Goal: Task Accomplishment & Management: Manage account settings

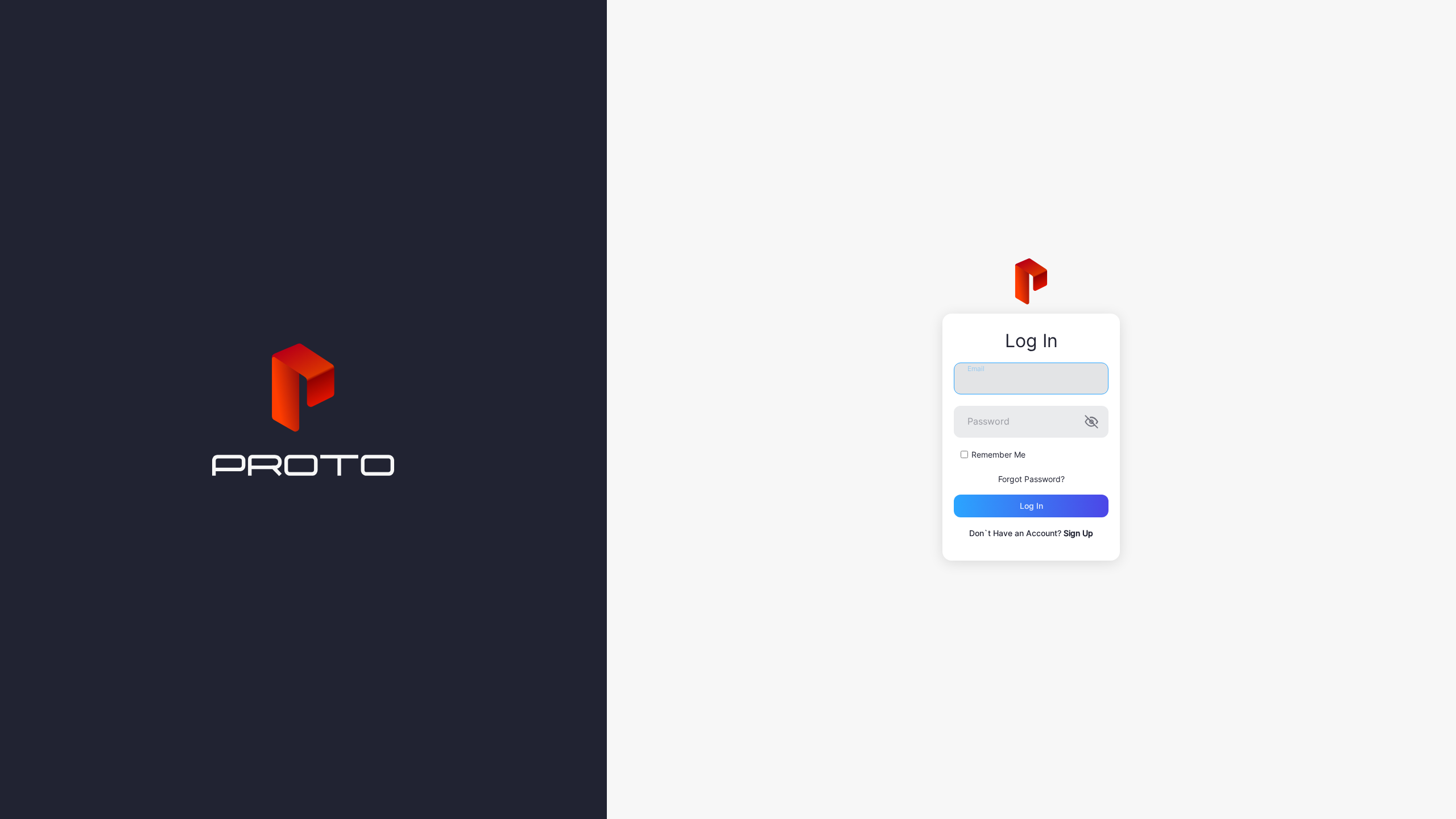
click at [979, 380] on input "Email" at bounding box center [1031, 378] width 155 height 32
click at [1092, 380] on label "Email" at bounding box center [1031, 378] width 155 height 32
click at [1092, 380] on input "Email" at bounding box center [1031, 378] width 155 height 32
click at [1108, 376] on nordpass-icon at bounding box center [1108, 372] width 0 height 9
click at [1264, 272] on div "Log In Email Please fill in the required field. Password Remember Me Forgot Pas…" at bounding box center [1031, 410] width 849 height 819
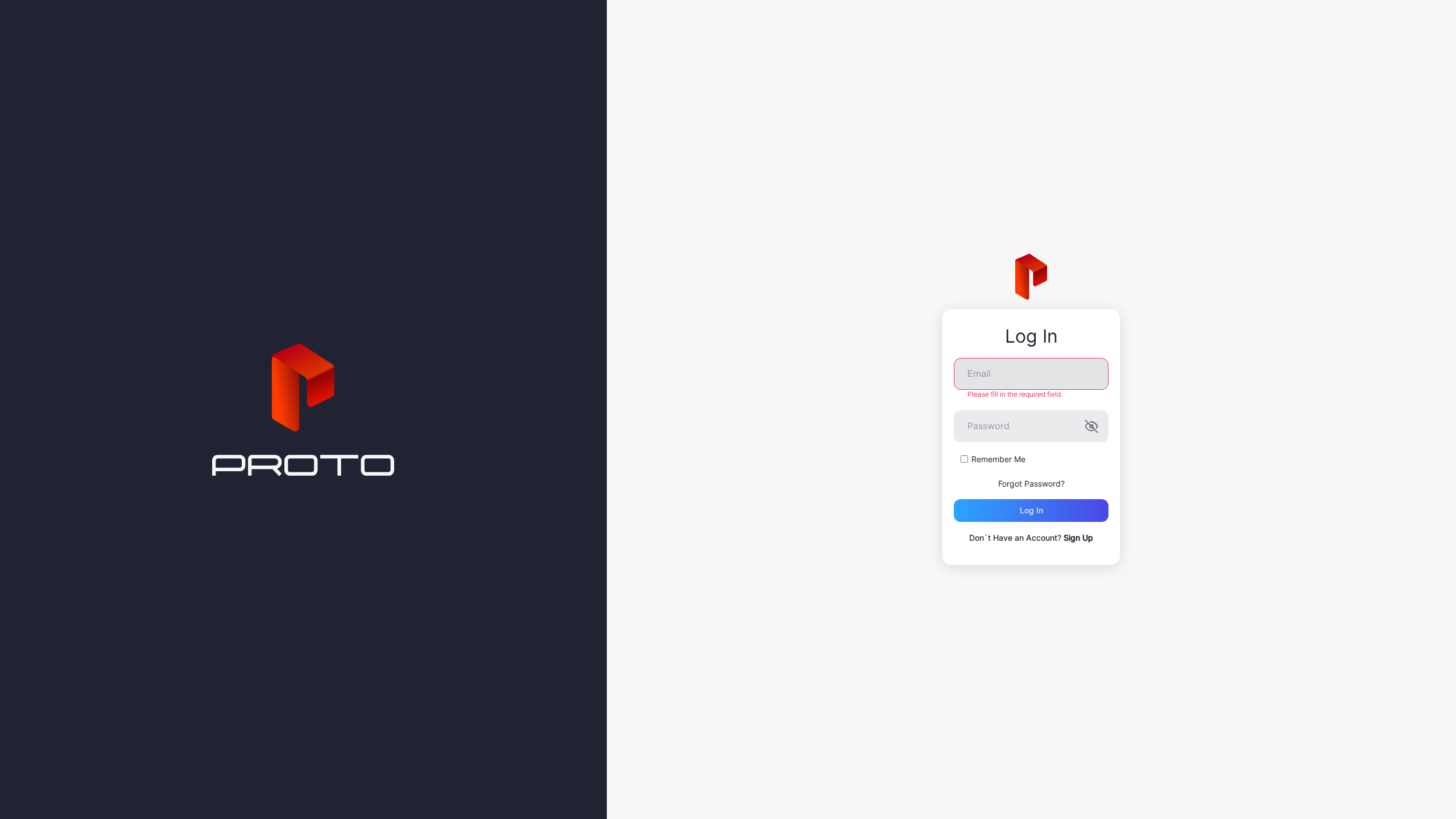
click at [1108, 375] on nordpass-icon at bounding box center [1108, 372] width 0 height 9
click at [1108, 373] on nordpass-icon at bounding box center [1108, 372] width 0 height 9
click at [0, 818] on nordpass-autofill-portal at bounding box center [0, 819] width 0 height 0
type input "**********"
click at [1014, 504] on div "Log in" at bounding box center [1031, 506] width 155 height 23
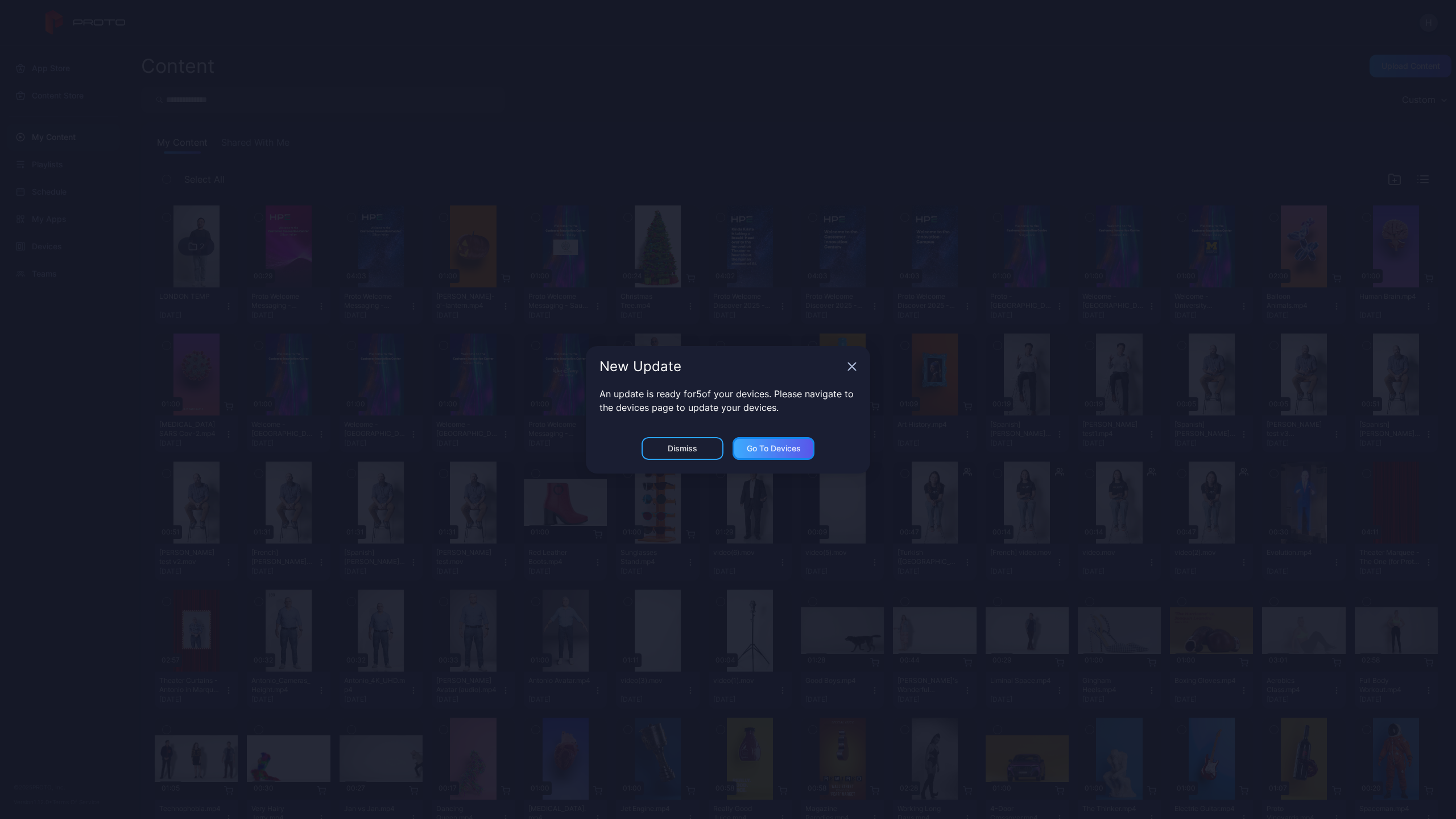
click at [772, 447] on div "Go to devices" at bounding box center [774, 448] width 54 height 9
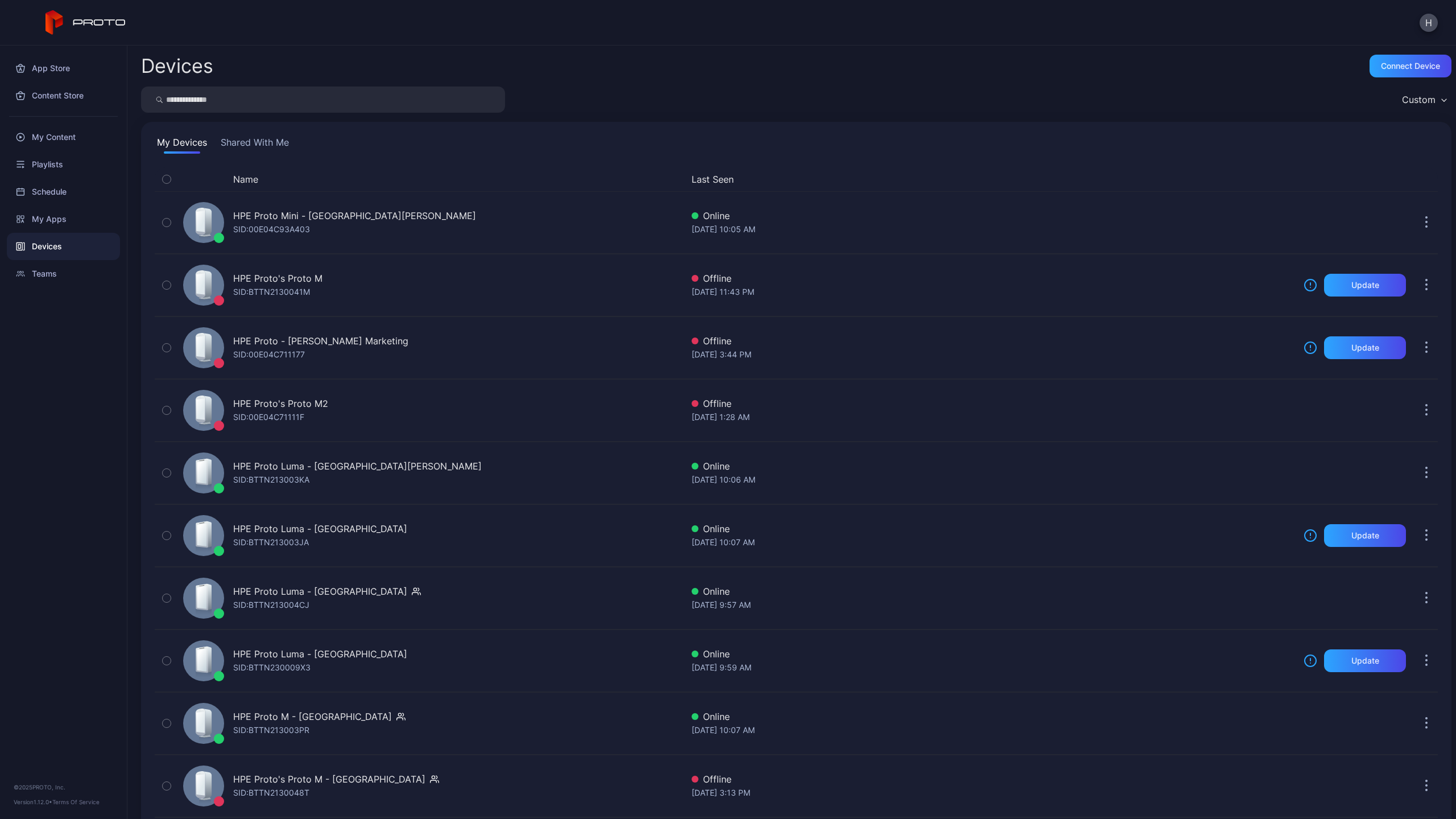
click at [114, 507] on div "App Store Content Store My Content Playlists Schedule My Apps Devices Teams © 2…" at bounding box center [64, 432] width 128 height 773
click at [1381, 65] on div "Connect device" at bounding box center [1410, 66] width 59 height 9
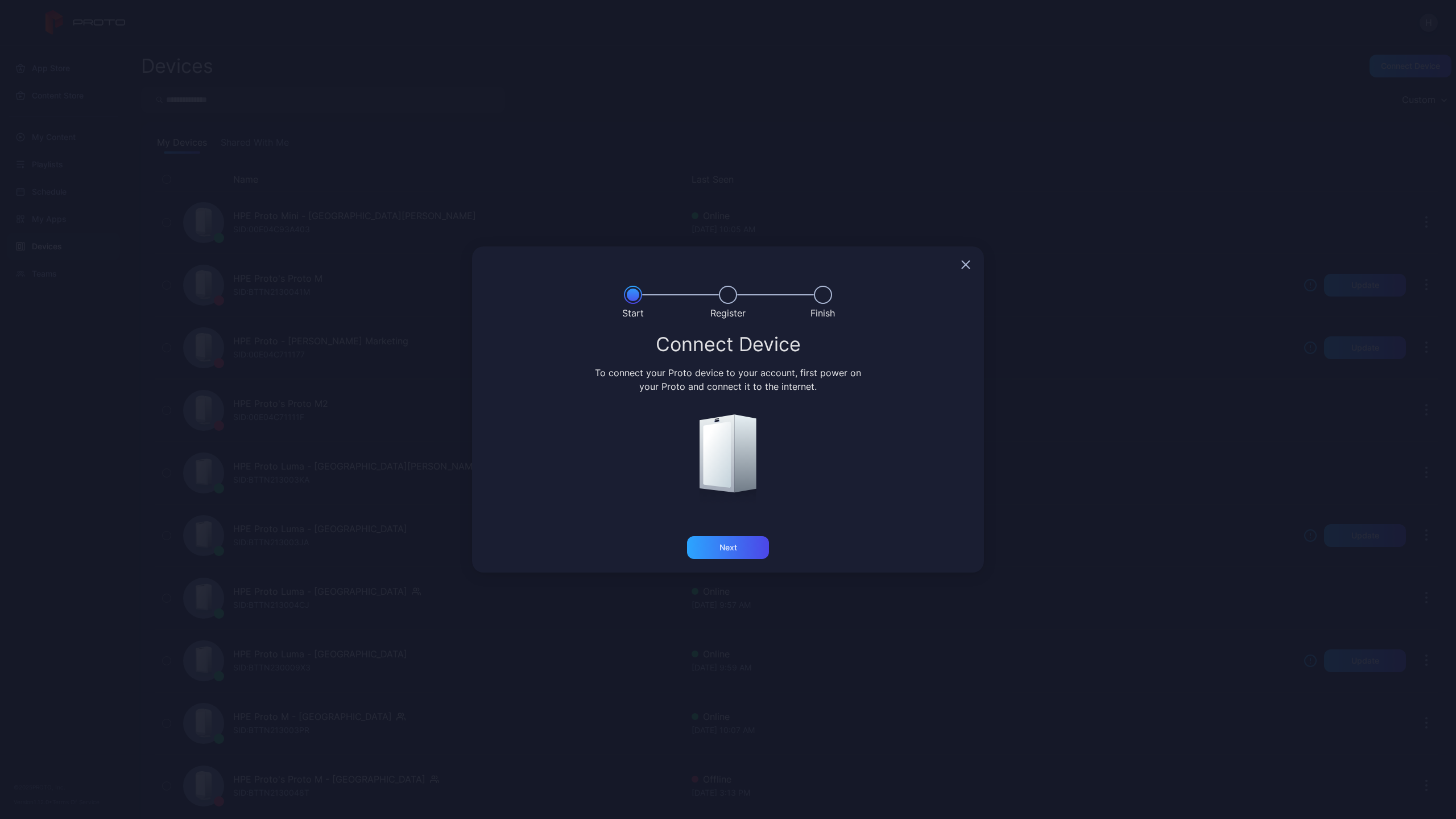
click at [1305, 92] on div "Start Register Finish Connect Device To connect your Proto device to your accou…" at bounding box center [728, 410] width 1456 height 819
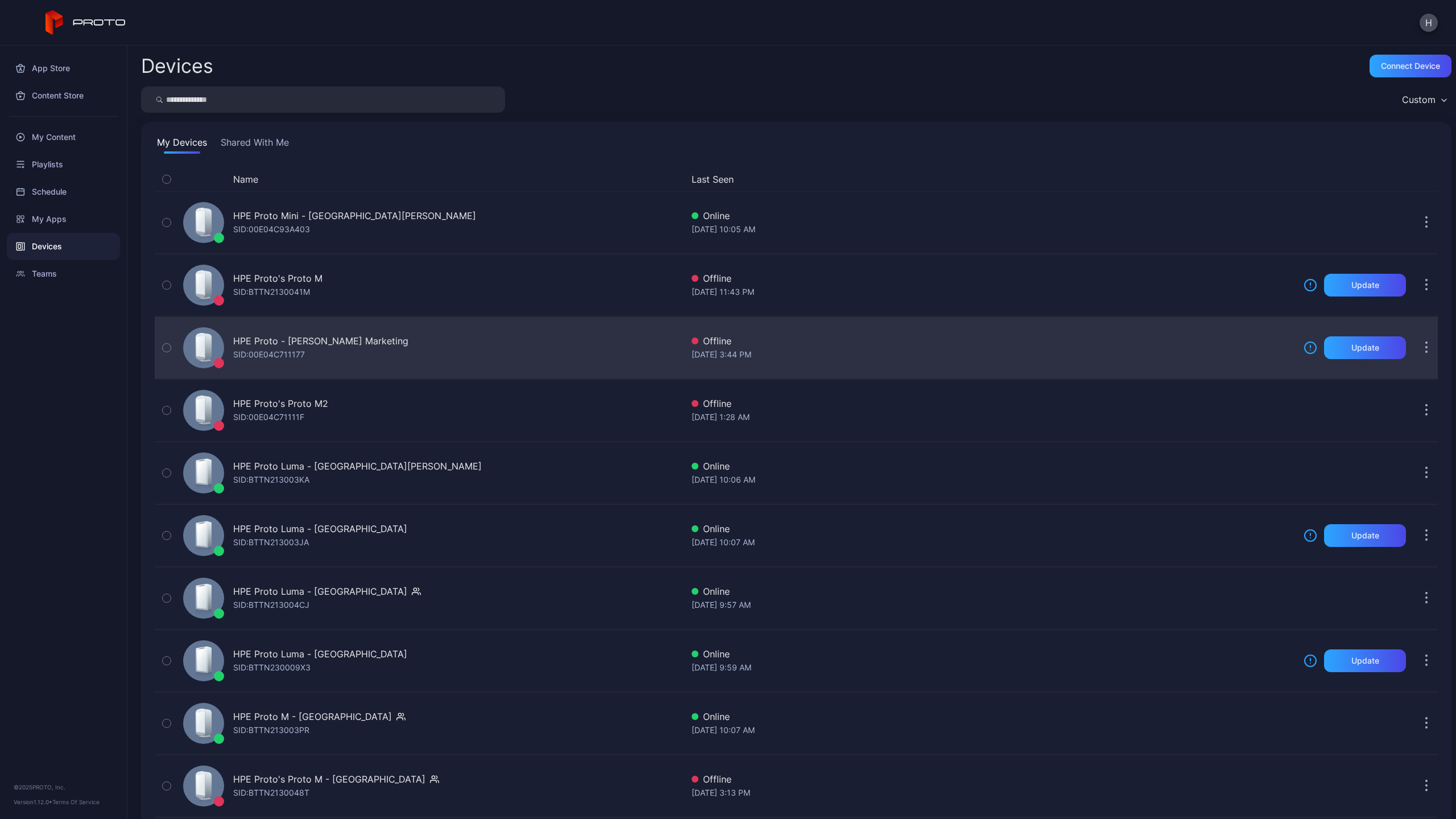
click at [1415, 342] on button "button" at bounding box center [1426, 347] width 23 height 23
click at [1212, 333] on div "HPE Proto - [PERSON_NAME] Marketing SID: 00E04C711177 Offline [DATE] 3:44 PM Up…" at bounding box center [796, 348] width 1283 height 57
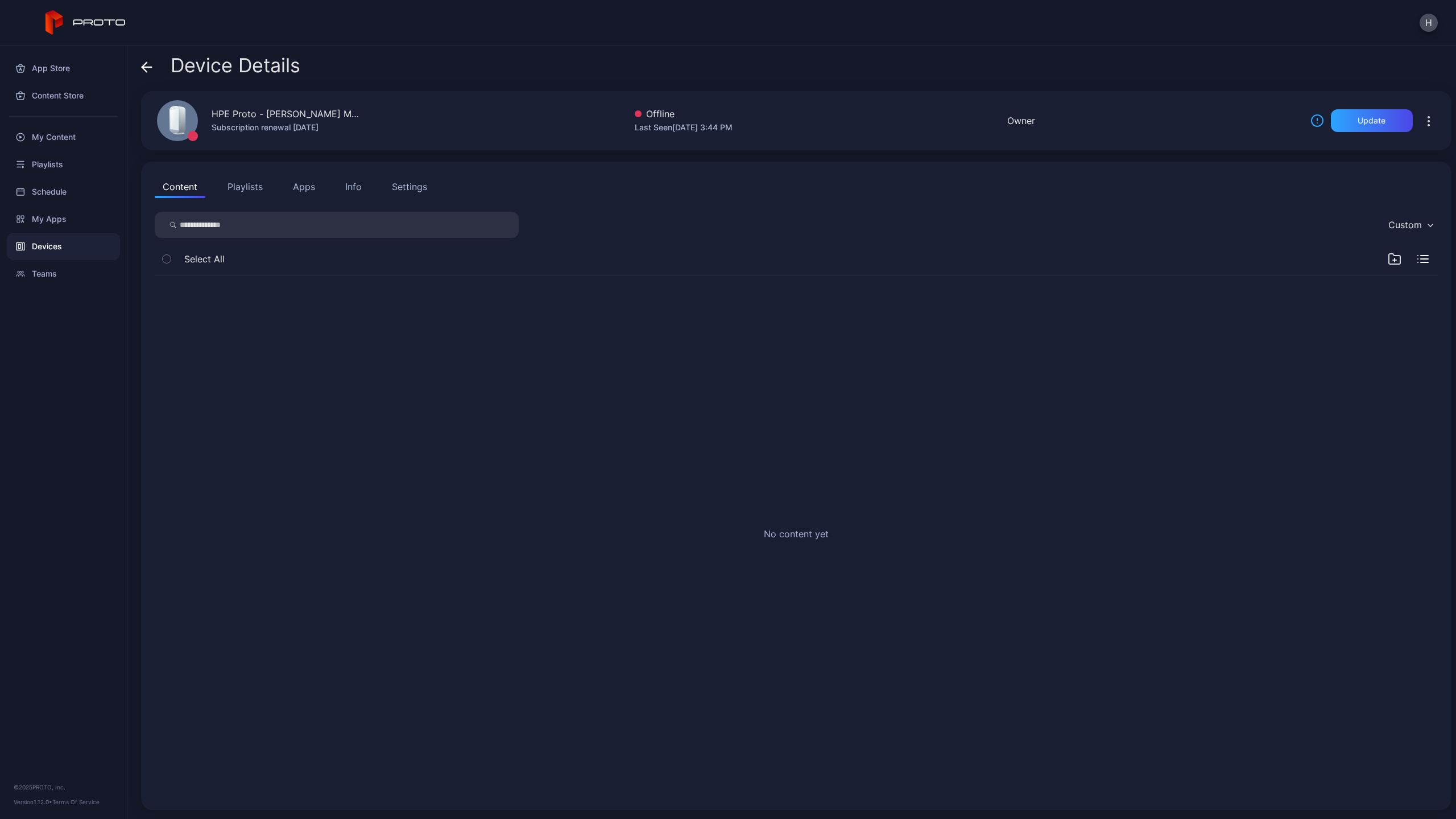
click at [143, 69] on icon at bounding box center [144, 67] width 5 height 9
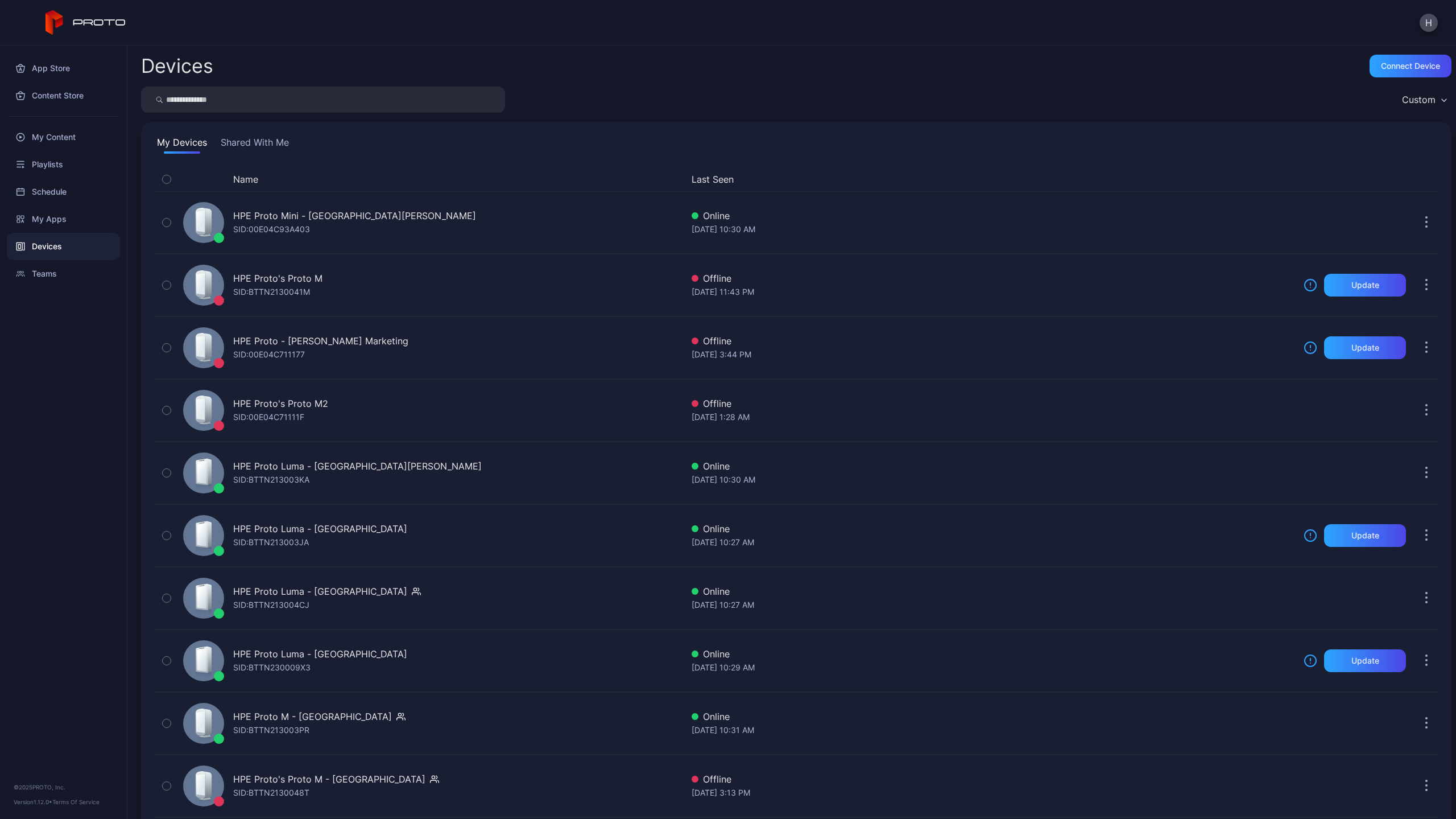
click at [576, 84] on div "Devices Connect device Custom My Devices Shared With Me Name Last Seen HPE Prot…" at bounding box center [792, 432] width 1328 height 773
